Goal: Answer question/provide support

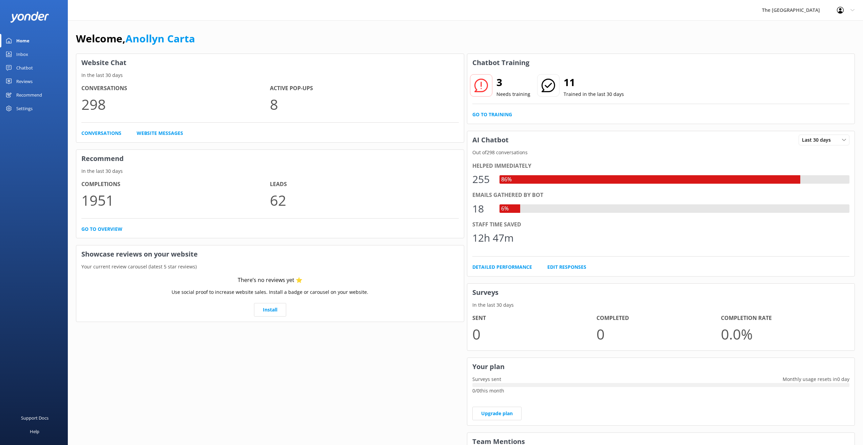
click at [28, 51] on div "Inbox" at bounding box center [22, 54] width 12 height 14
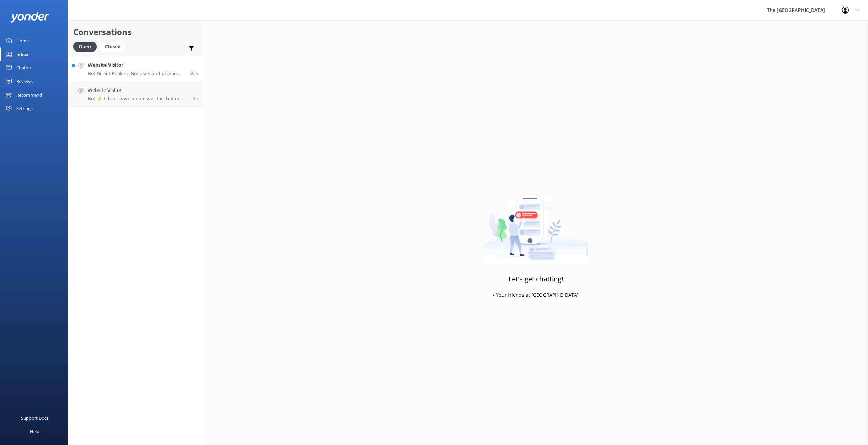
click at [148, 67] on h4 "Website Visitor" at bounding box center [136, 64] width 97 height 7
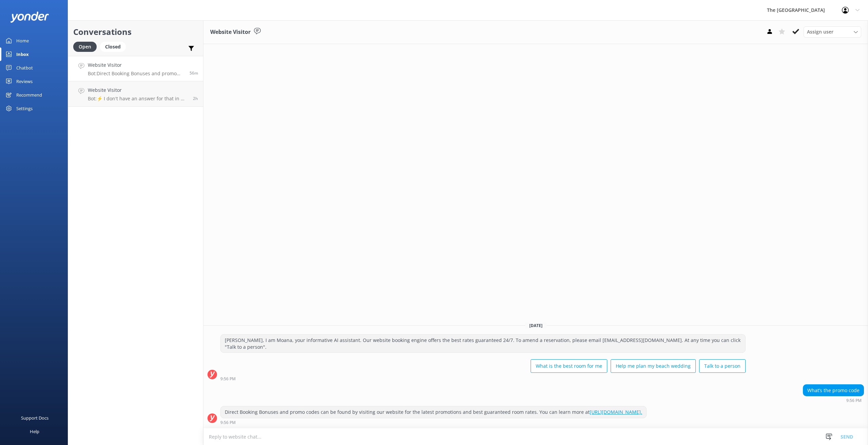
click at [143, 66] on h4 "Website Visitor" at bounding box center [136, 64] width 97 height 7
click at [142, 72] on p "Bot: Direct Booking Bonuses and promo codes can be found by visiting our websit…" at bounding box center [136, 73] width 97 height 6
